Goal: Information Seeking & Learning: Learn about a topic

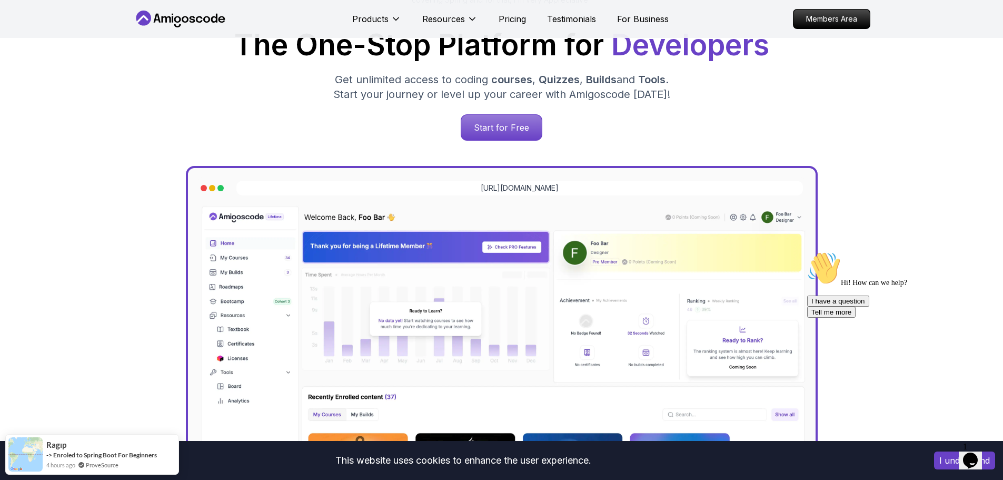
scroll to position [175, 0]
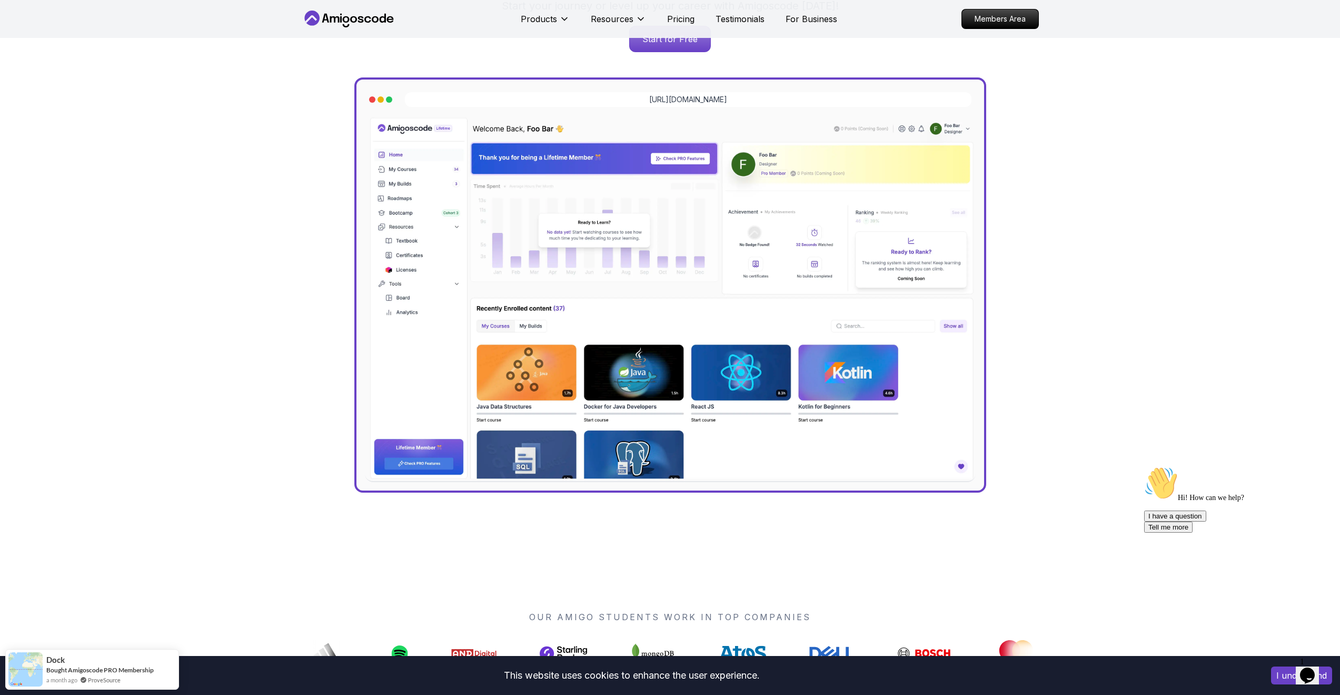
scroll to position [0, 0]
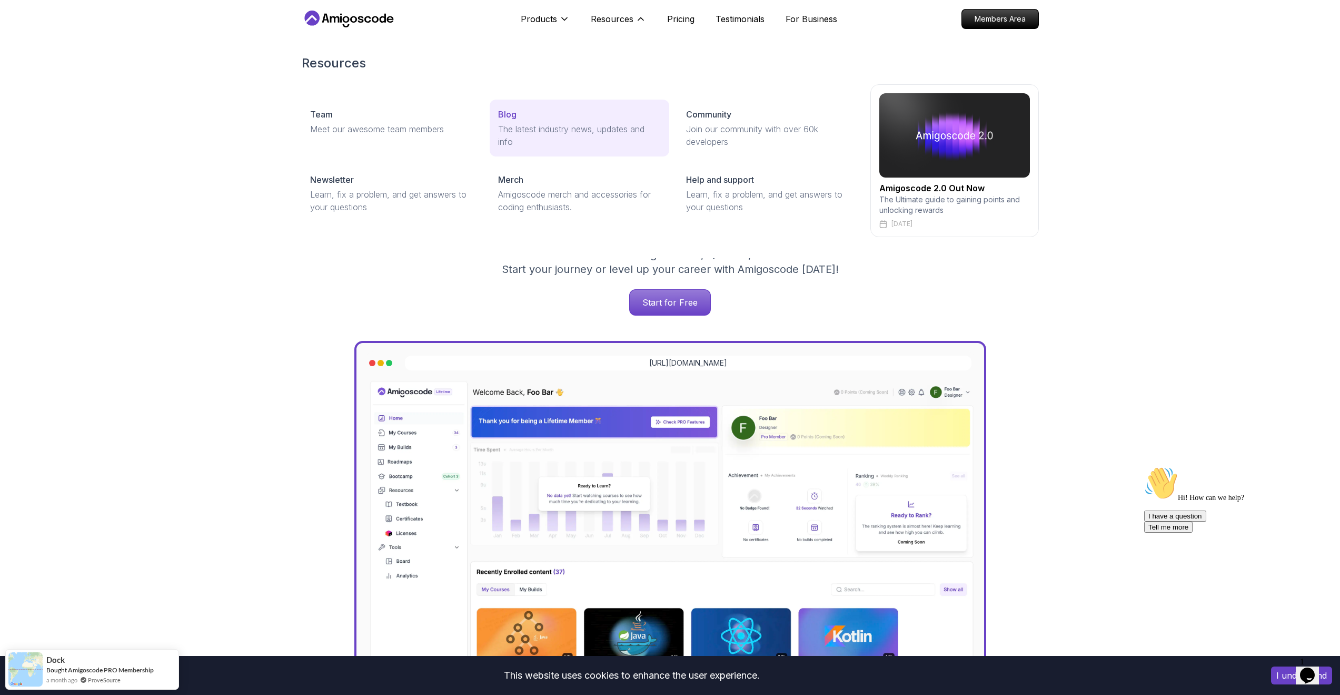
click at [529, 121] on link "Blog The latest industry news, updates and info" at bounding box center [580, 128] width 180 height 57
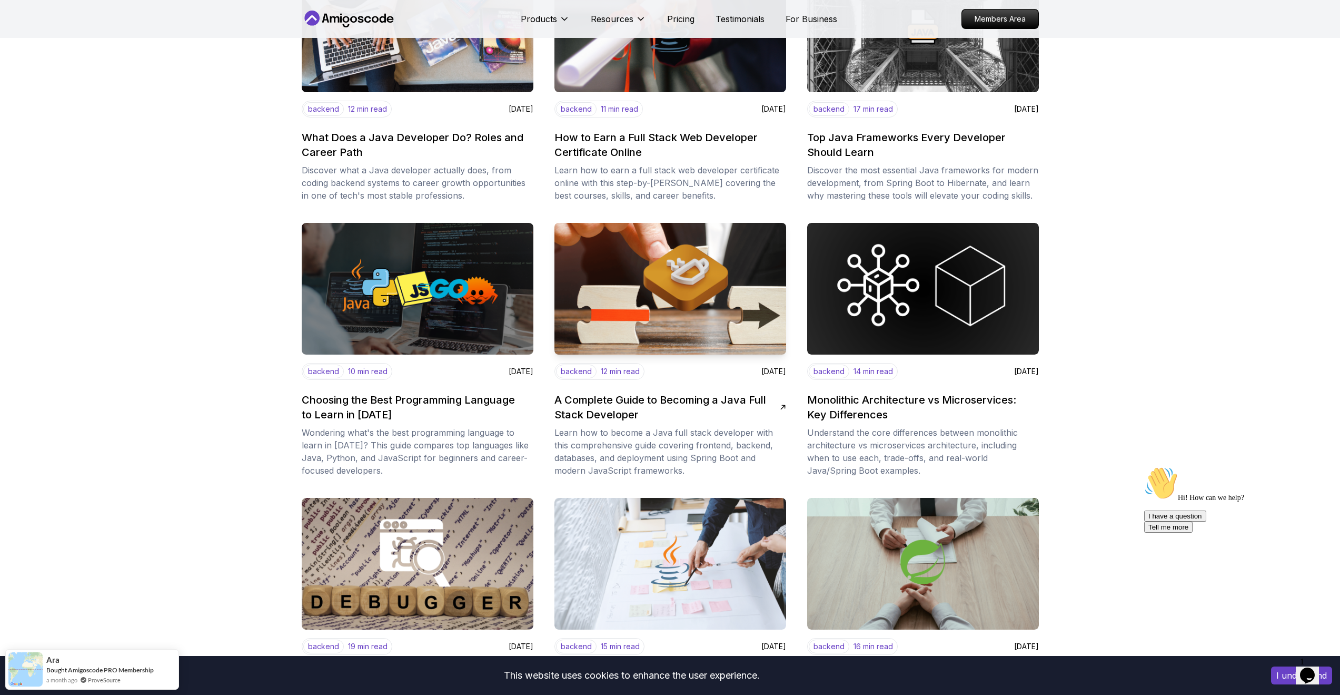
scroll to position [369, 0]
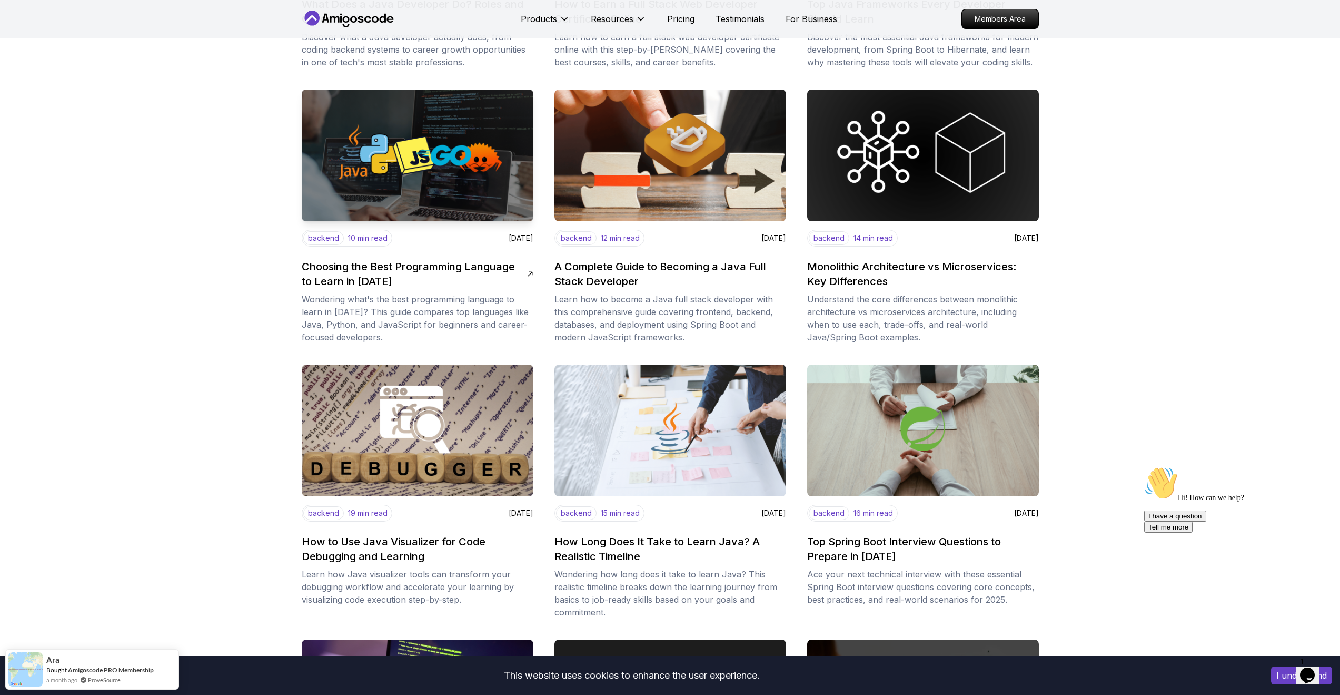
click at [454, 174] on img at bounding box center [417, 155] width 243 height 138
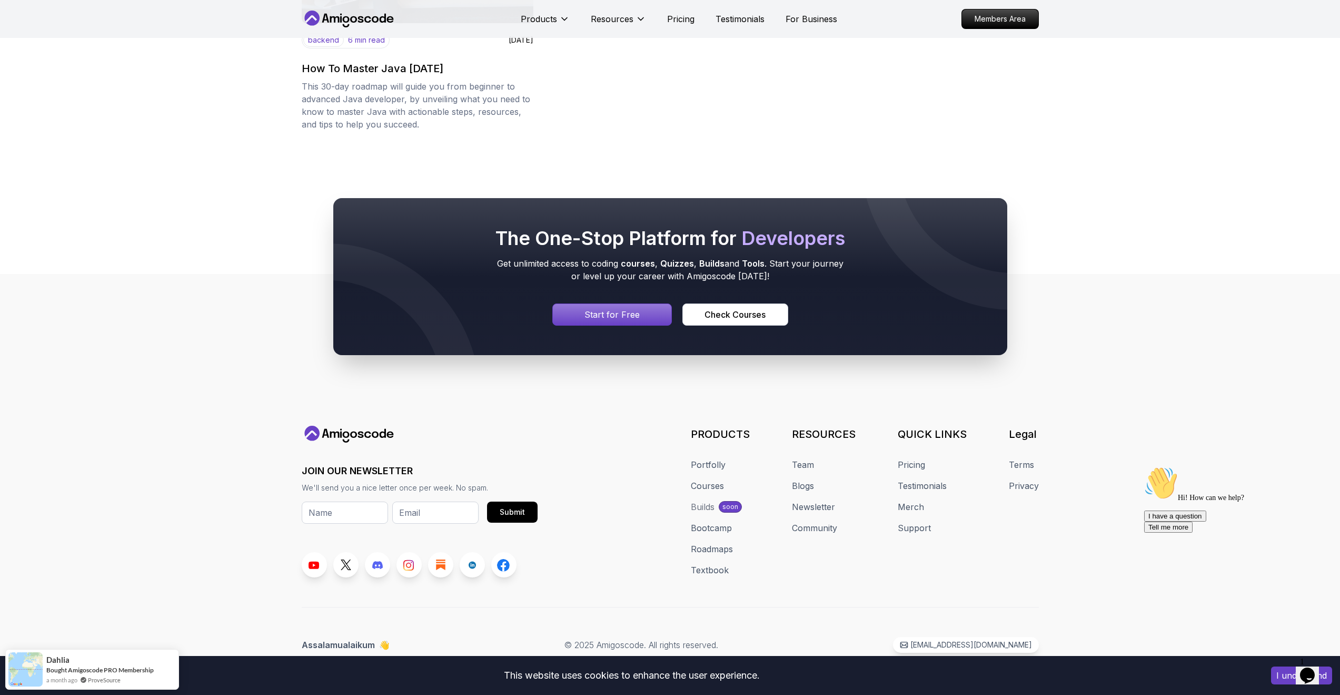
scroll to position [0, 0]
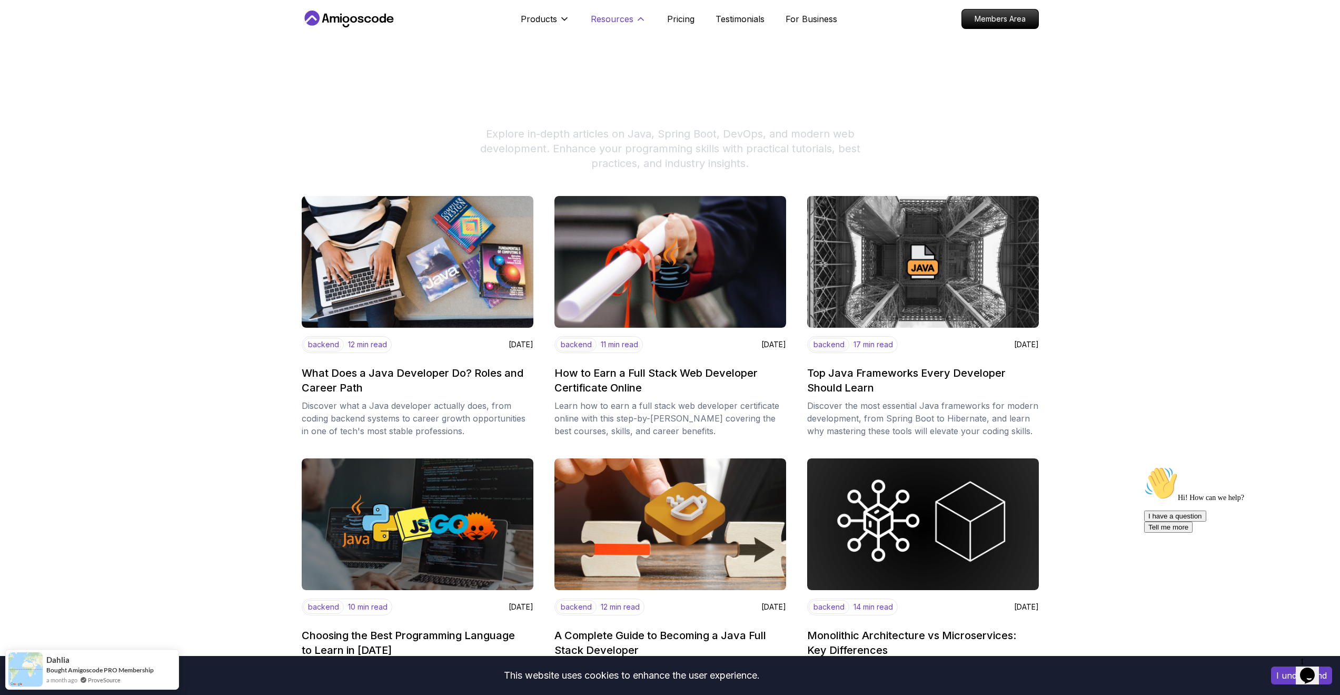
click at [644, 23] on icon at bounding box center [641, 19] width 11 height 11
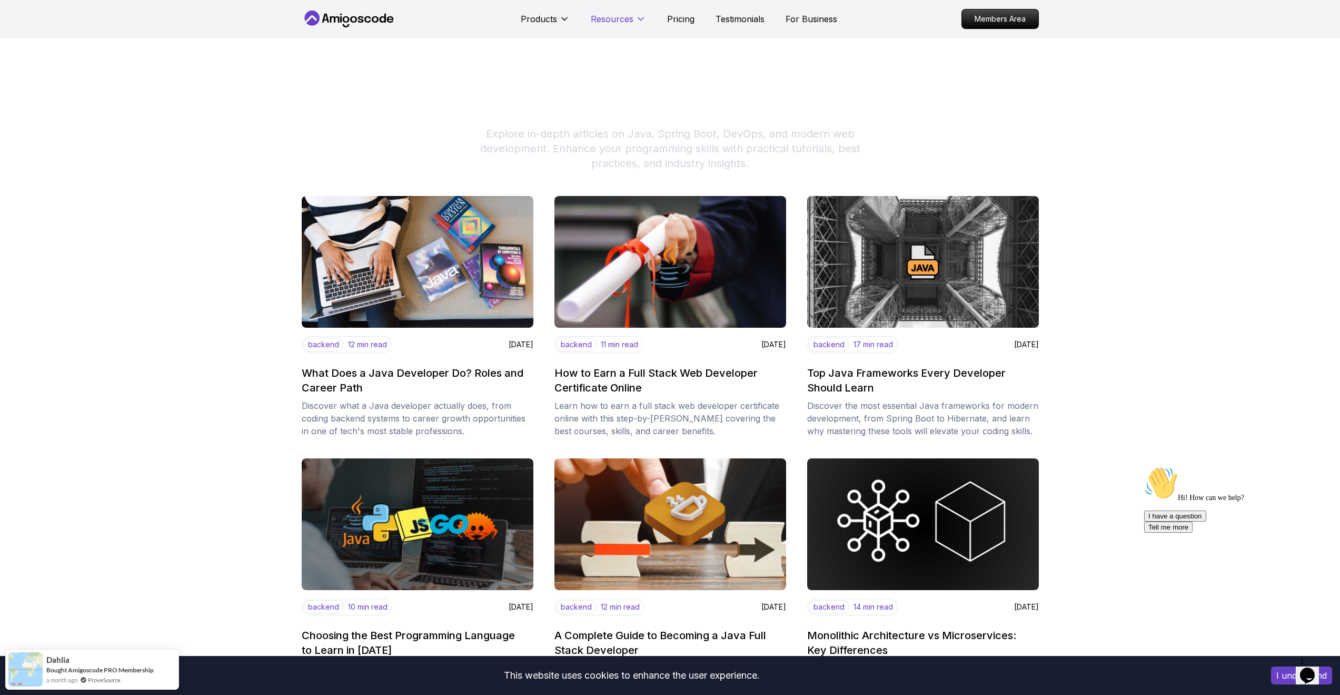
click at [644, 23] on icon at bounding box center [641, 19] width 11 height 11
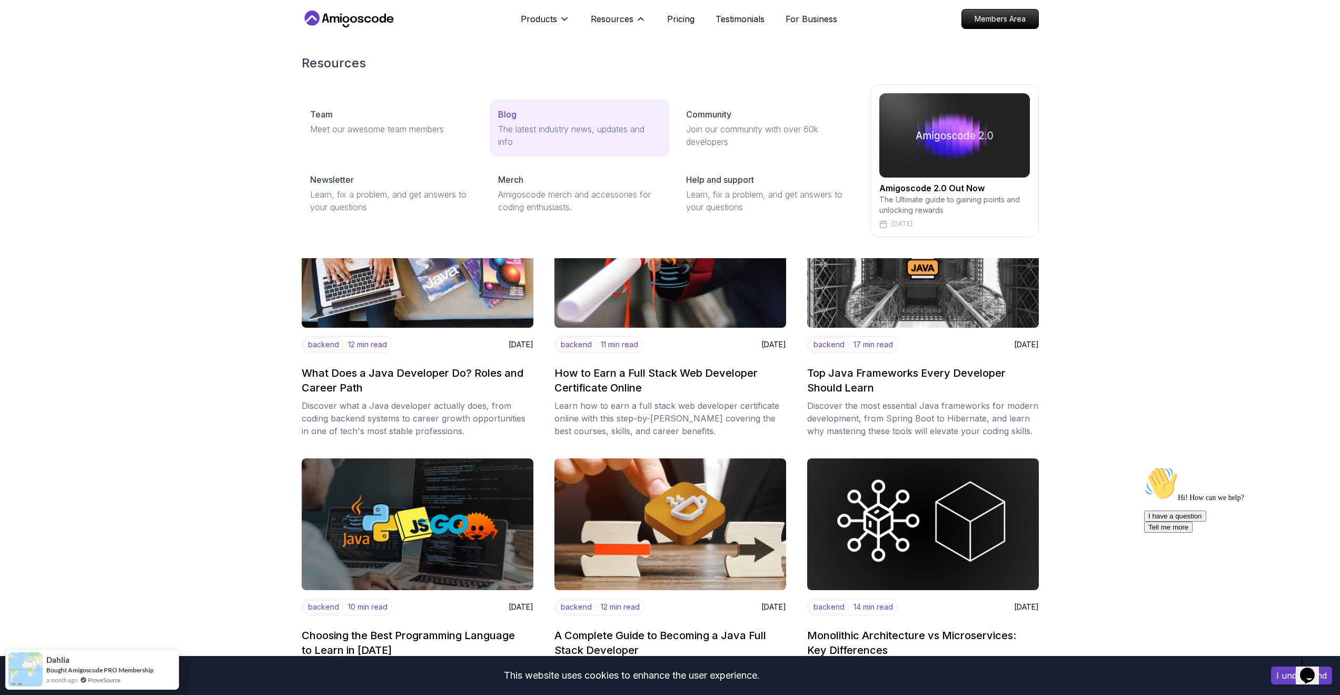
click at [596, 133] on p "The latest industry news, updates and info" at bounding box center [579, 135] width 163 height 25
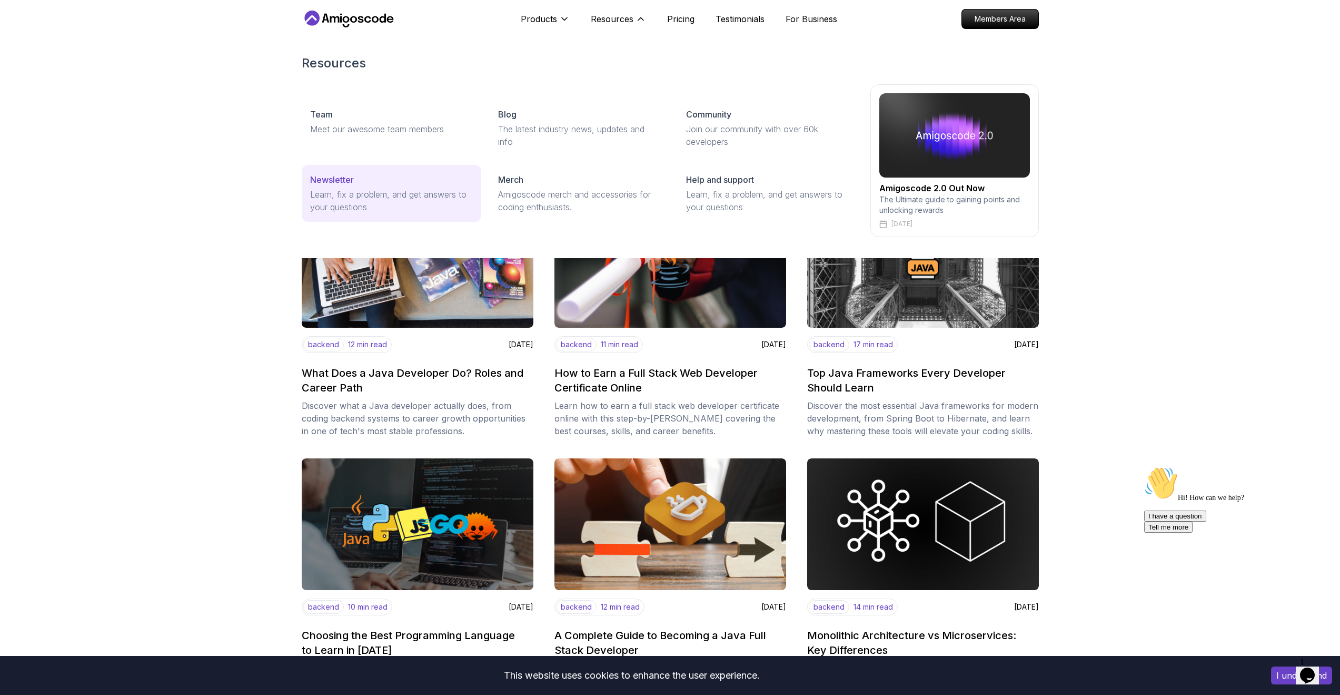
click at [337, 197] on p "Learn, fix a problem, and get answers to your questions" at bounding box center [391, 200] width 163 height 25
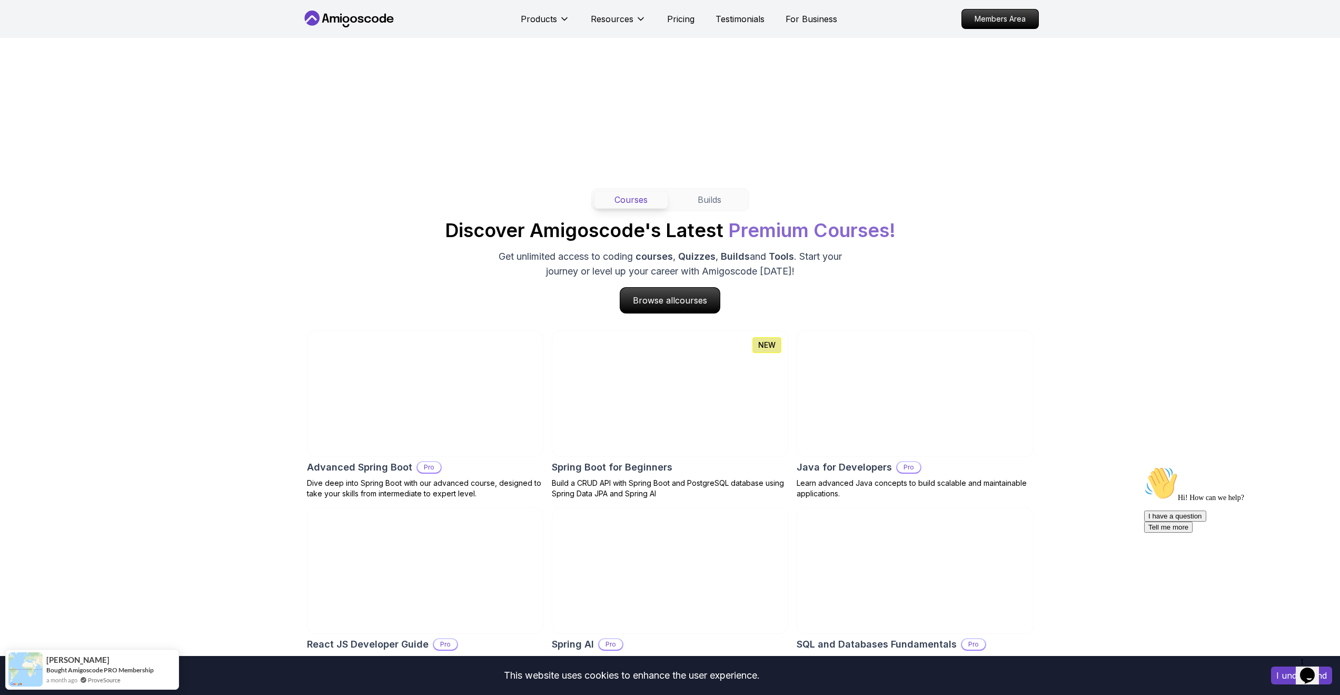
scroll to position [632, 0]
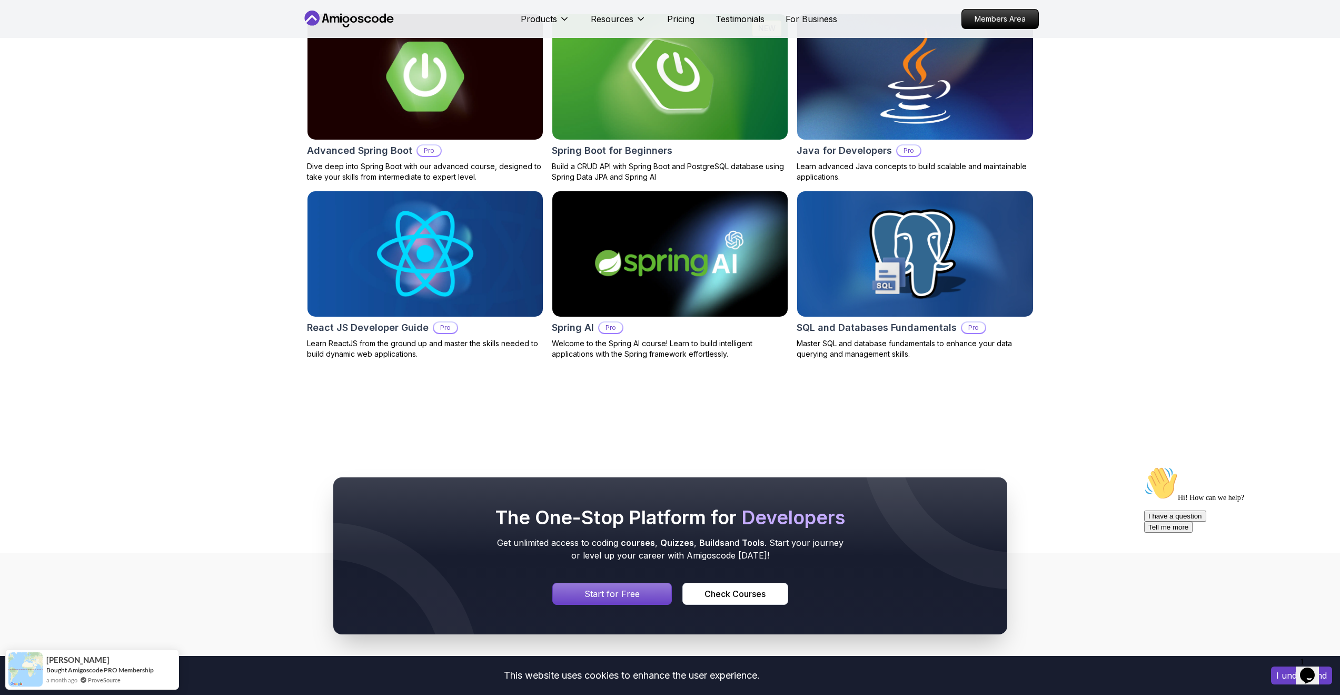
click at [870, 251] on img at bounding box center [915, 254] width 248 height 132
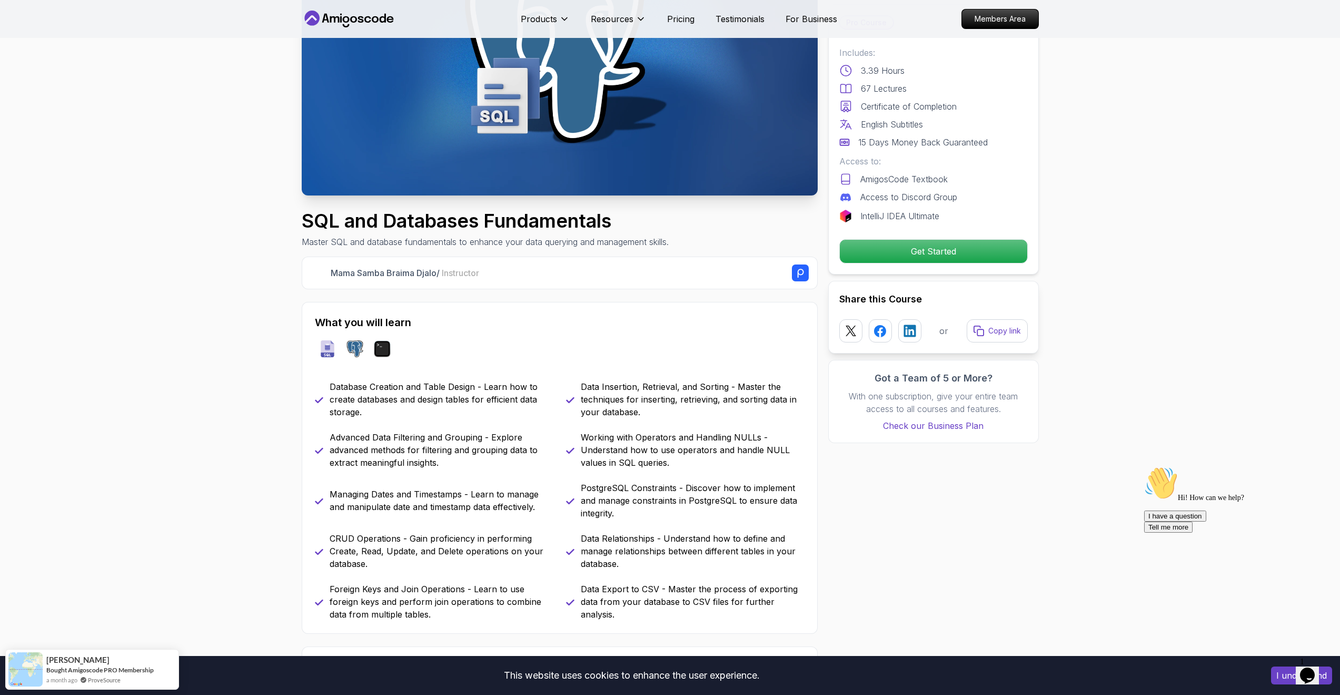
scroll to position [527, 0]
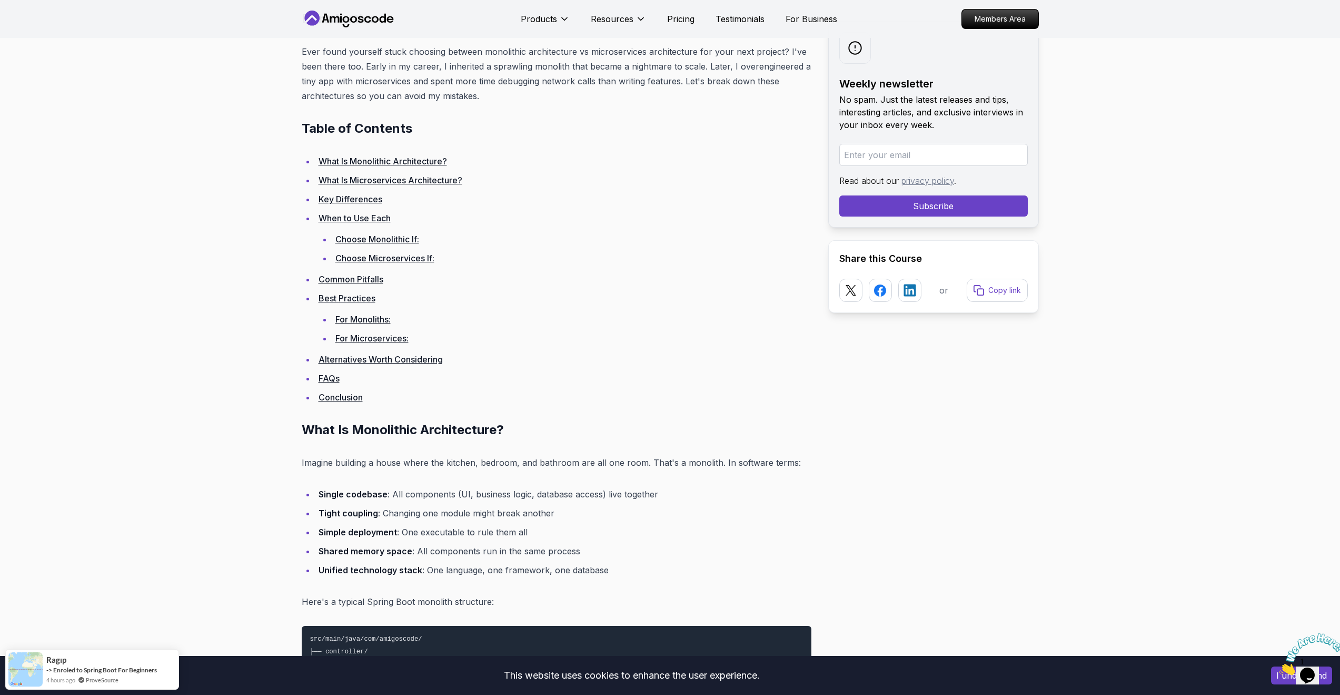
scroll to position [474, 0]
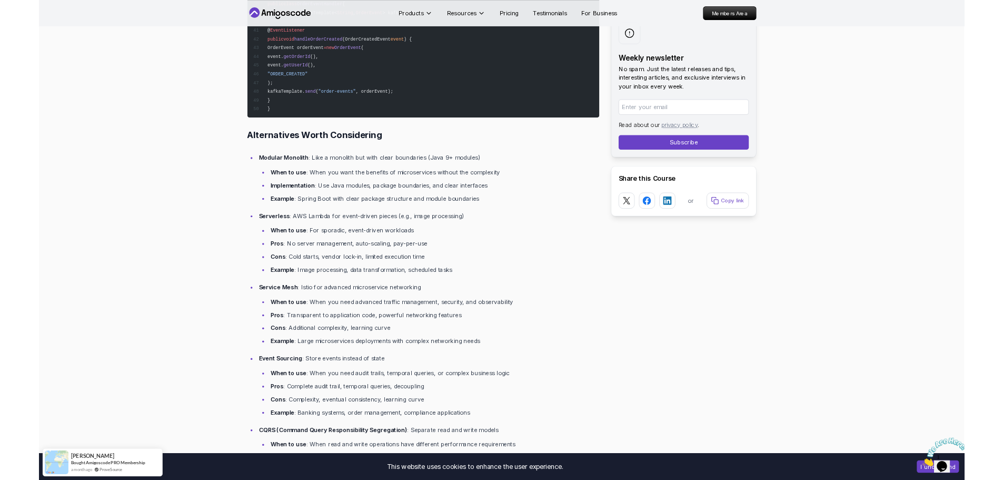
scroll to position [7530, 0]
